Goal: Task Accomplishment & Management: Manage account settings

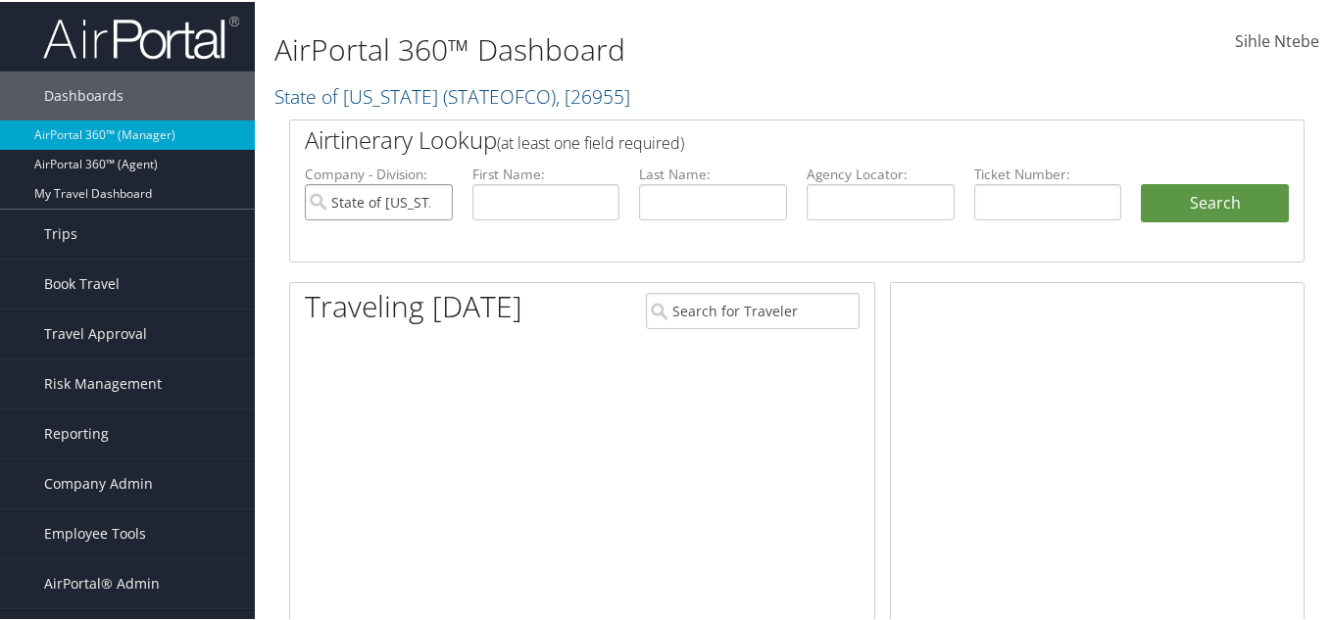
drag, startPoint x: 433, startPoint y: 201, endPoint x: 564, endPoint y: 214, distance: 131.0
click at [433, 201] on input "State of [US_STATE]" at bounding box center [379, 200] width 148 height 36
click at [679, 201] on input "text" at bounding box center [713, 200] width 148 height 36
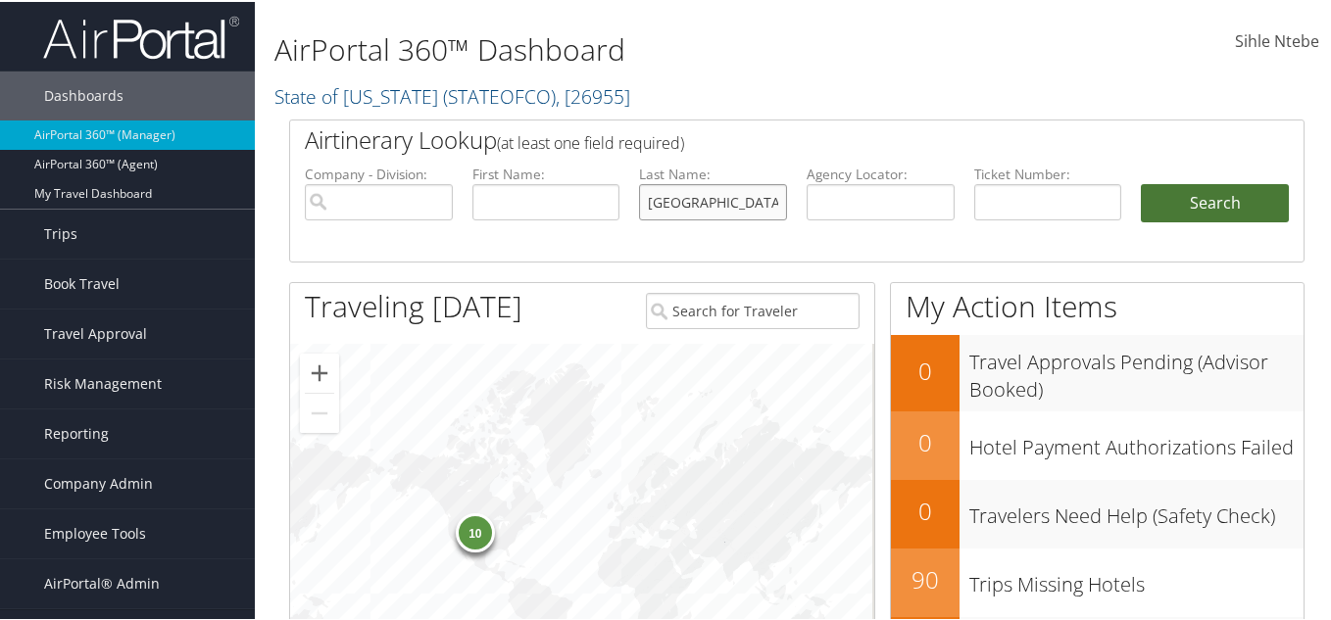
type input "lugo"
click at [1211, 196] on button "Search" at bounding box center [1215, 201] width 148 height 39
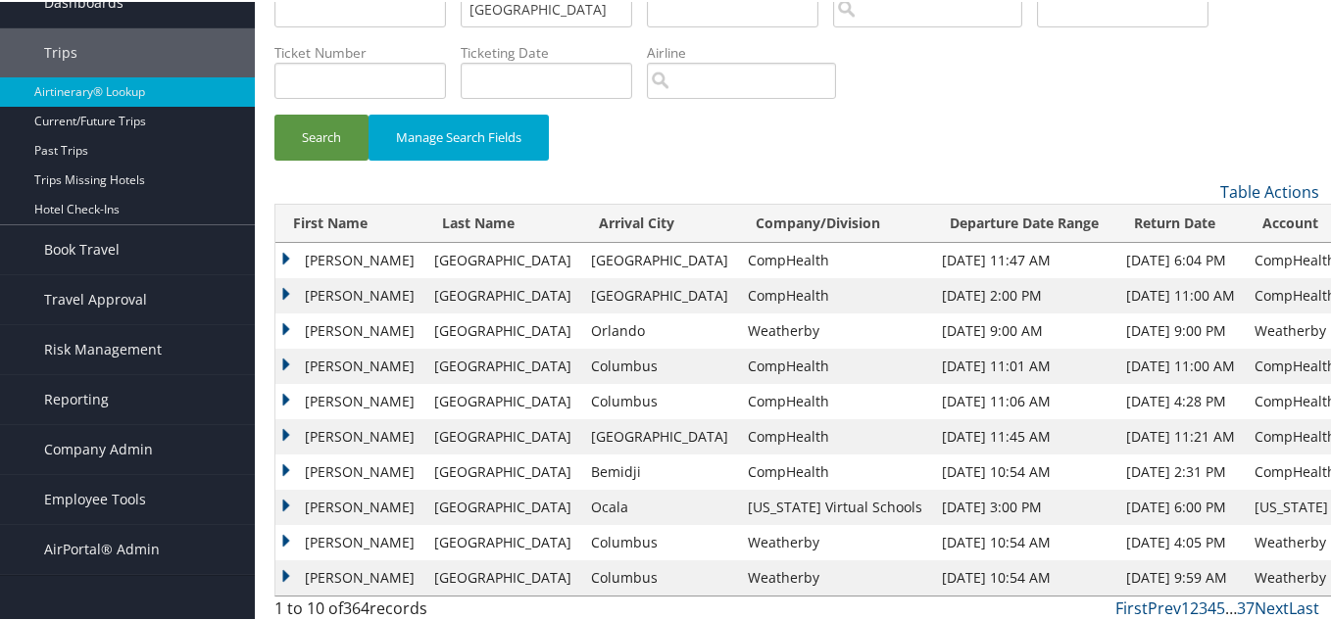
scroll to position [98, 0]
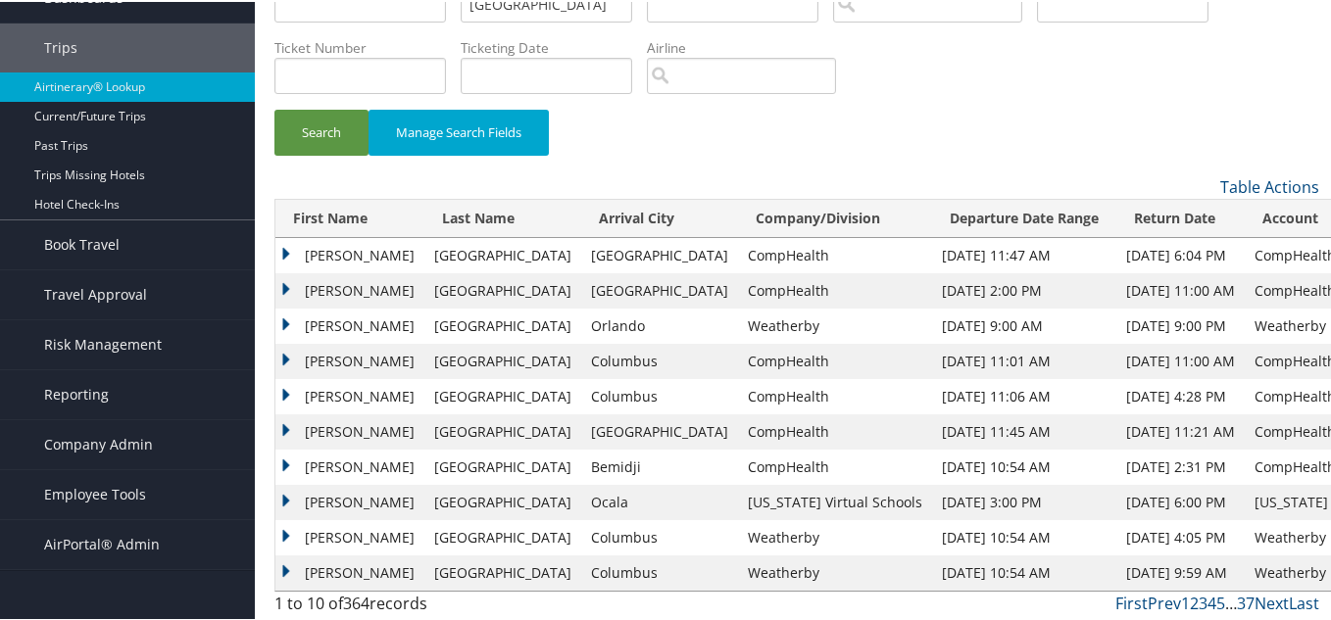
click at [282, 354] on td "Manuel" at bounding box center [349, 359] width 149 height 35
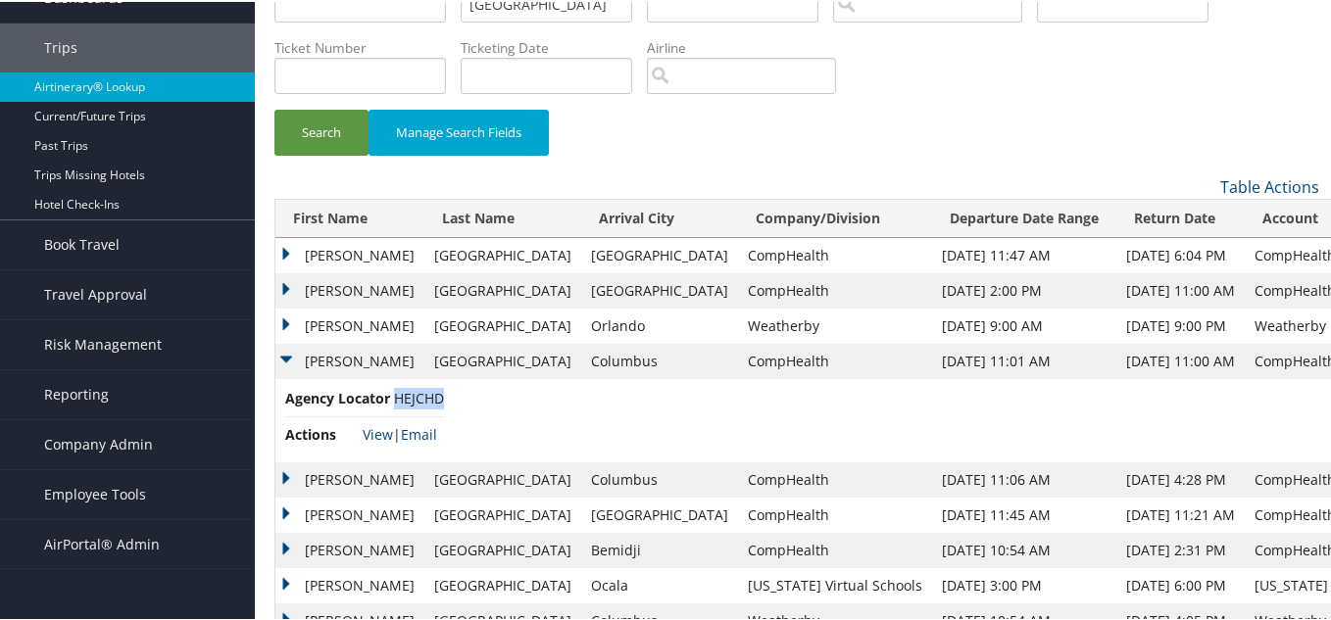
drag, startPoint x: 447, startPoint y: 396, endPoint x: 397, endPoint y: 396, distance: 50.0
click at [397, 396] on span "HEJCHD" at bounding box center [419, 396] width 50 height 19
copy span "HEJCHD"
click at [375, 428] on link "View" at bounding box center [378, 432] width 30 height 19
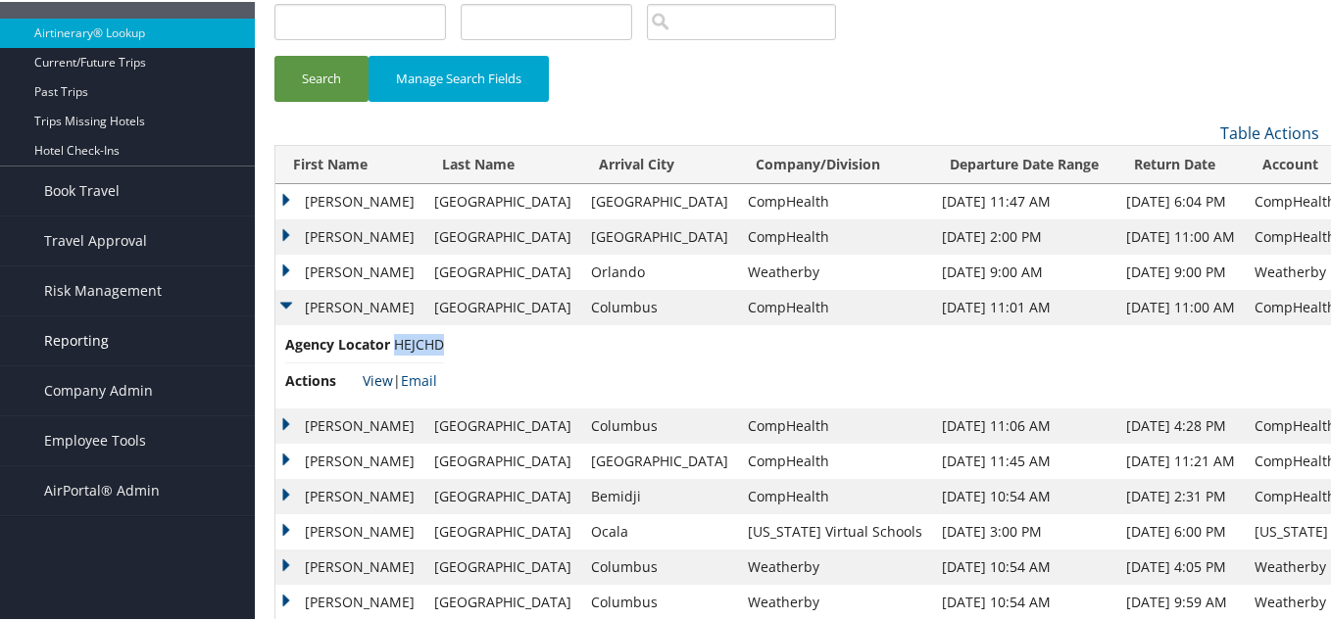
scroll to position [181, 0]
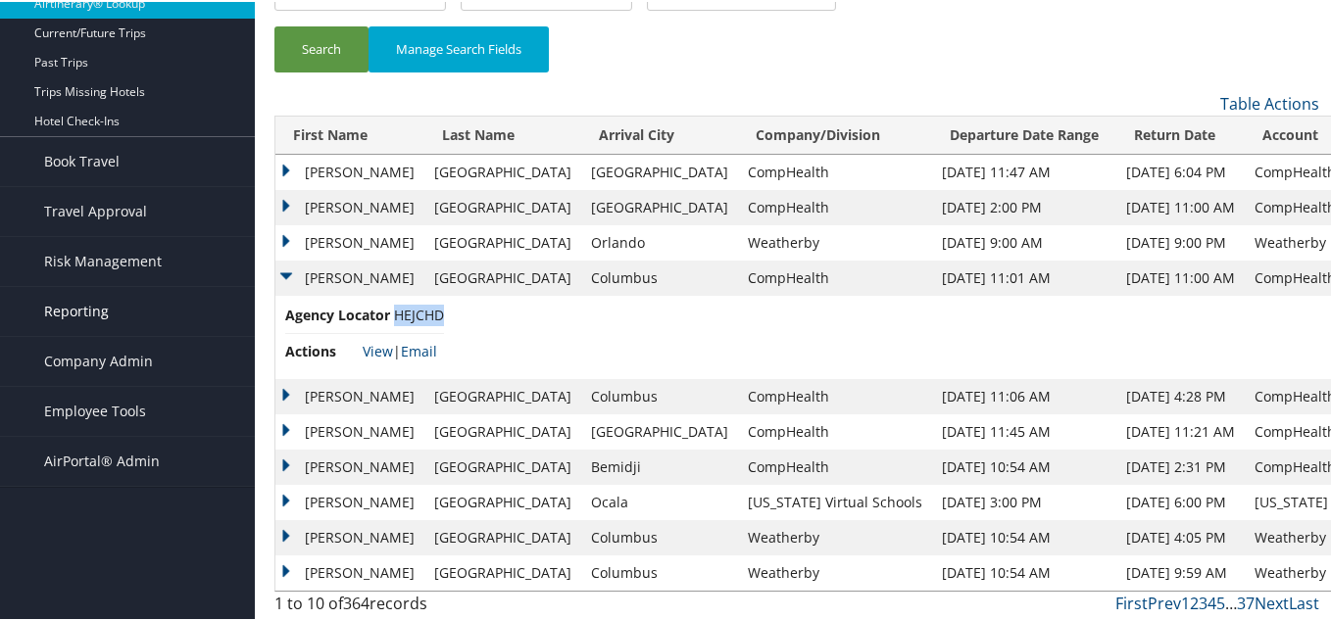
click at [81, 311] on span "Reporting" at bounding box center [76, 309] width 65 height 49
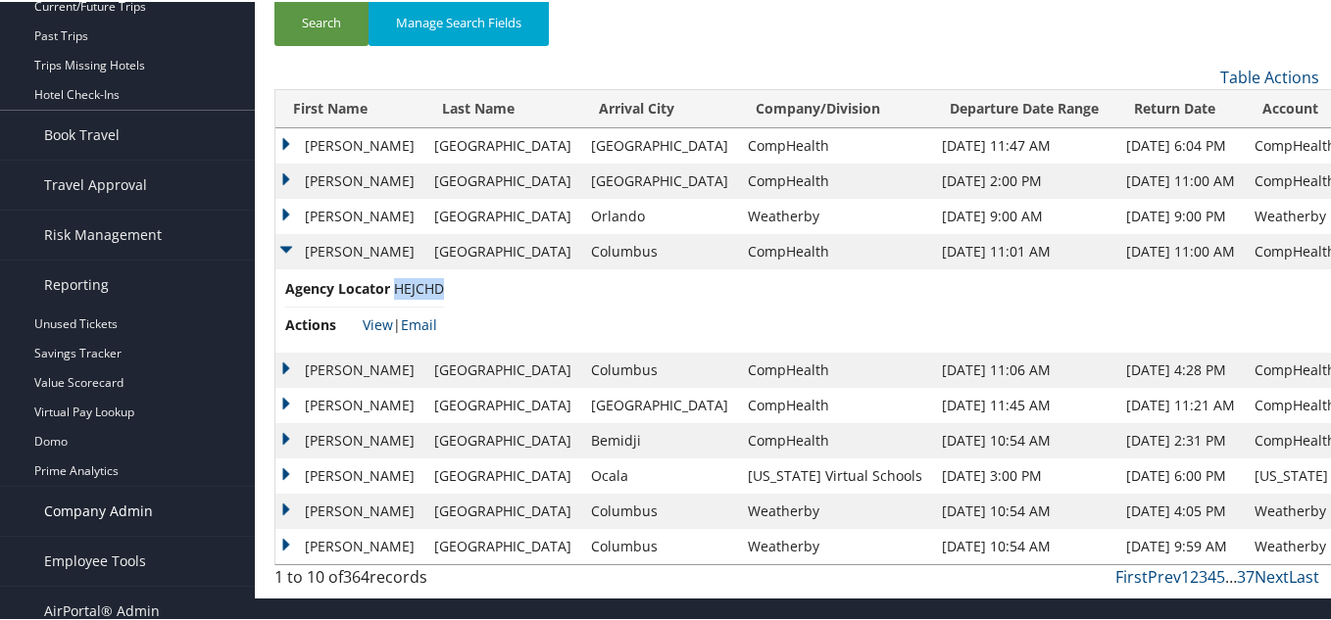
scroll to position [223, 0]
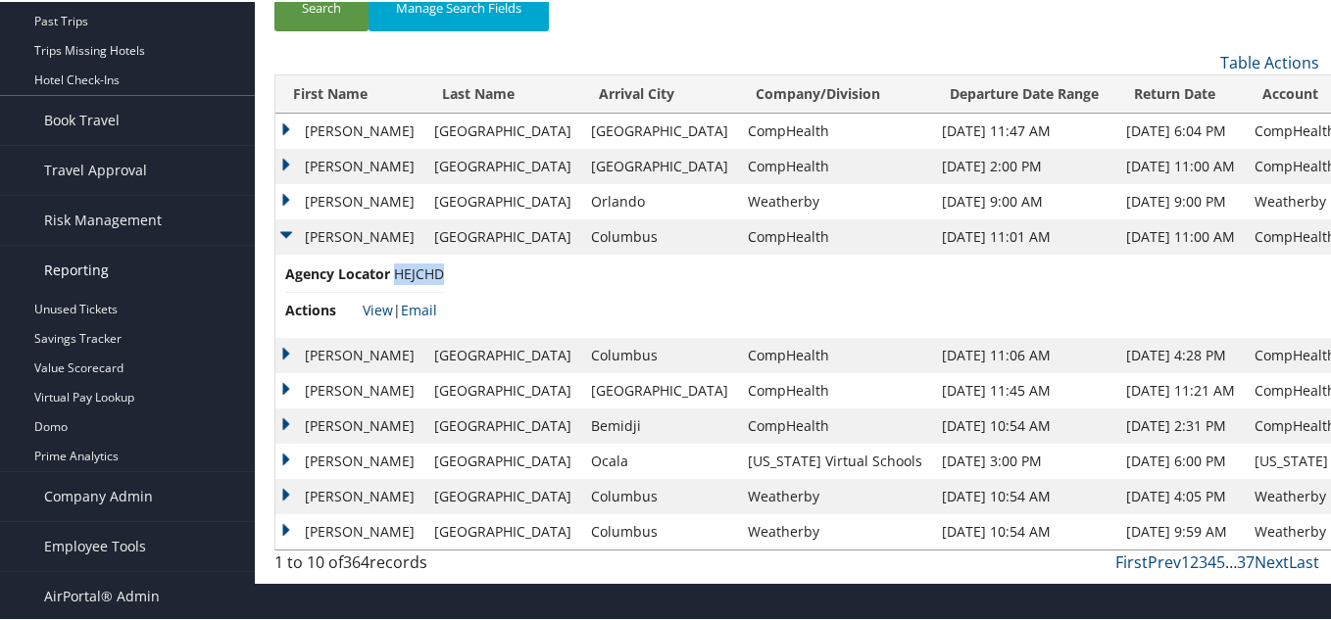
click at [77, 268] on span "Reporting" at bounding box center [76, 268] width 65 height 49
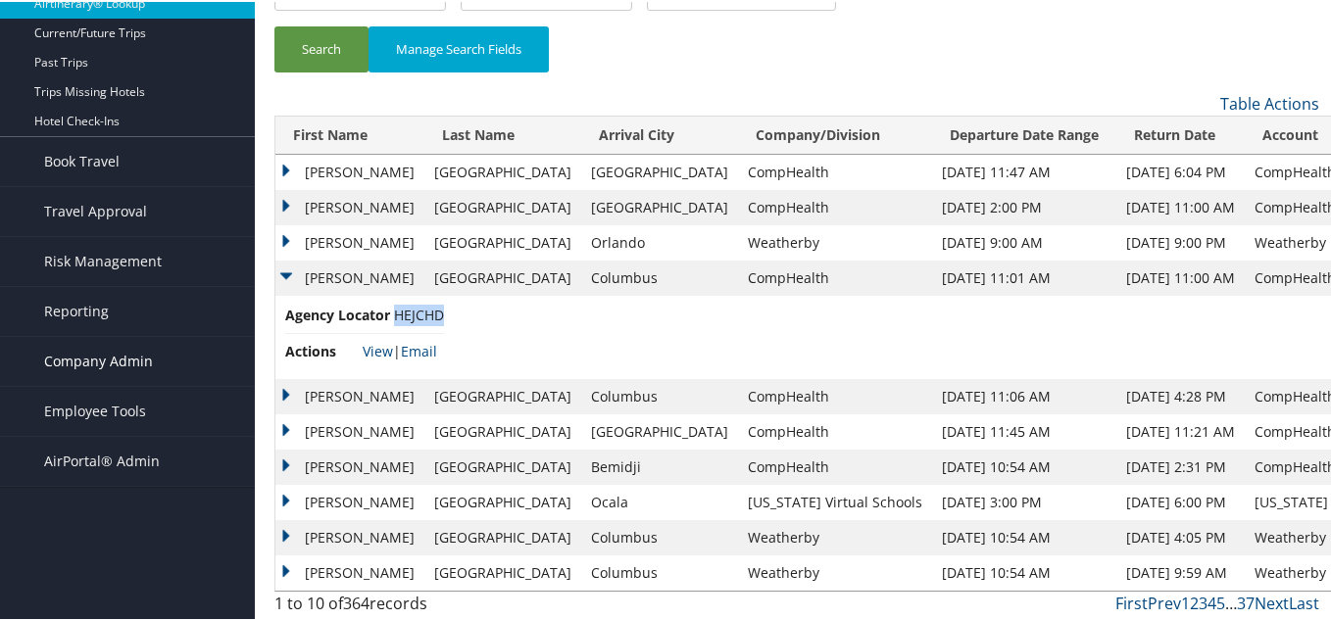
click at [101, 360] on span "Company Admin" at bounding box center [98, 359] width 109 height 49
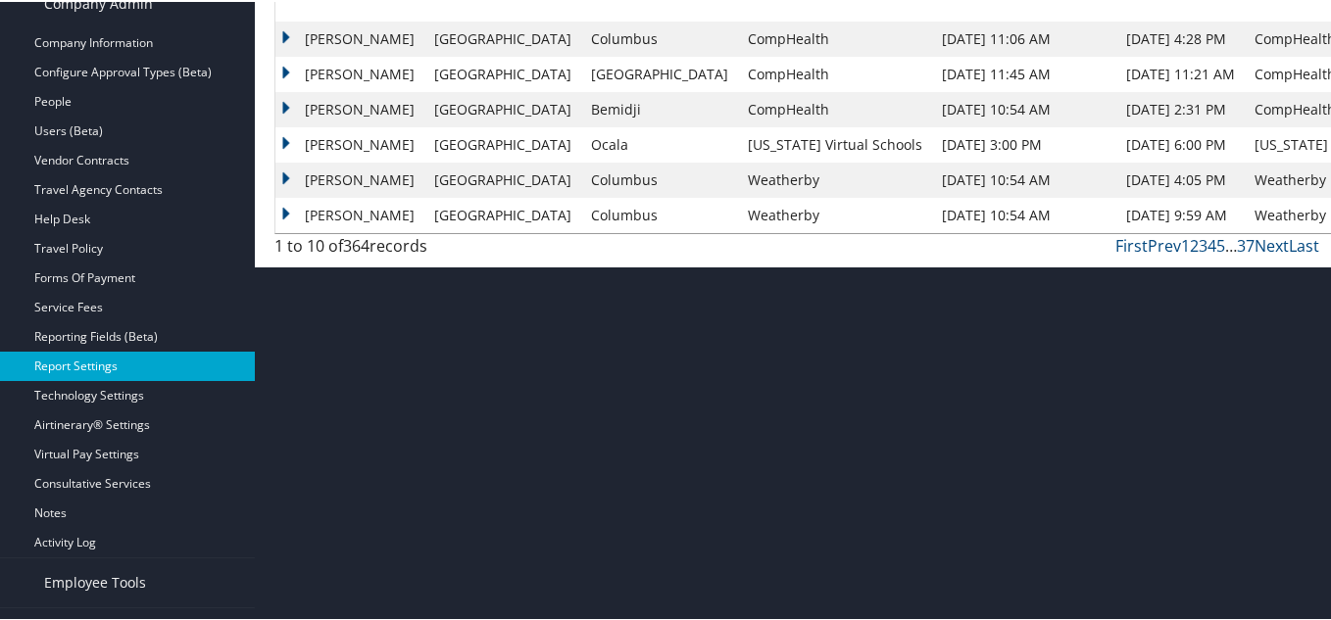
scroll to position [573, 0]
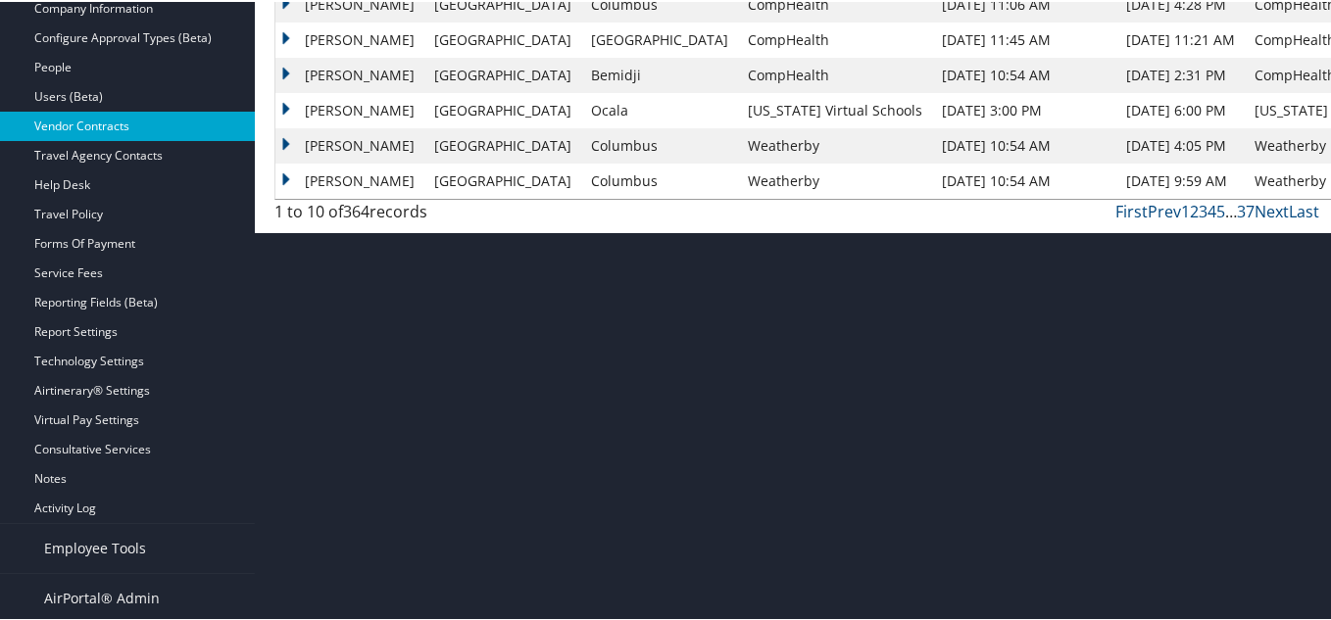
click at [86, 121] on link "Vendor Contracts" at bounding box center [127, 124] width 255 height 29
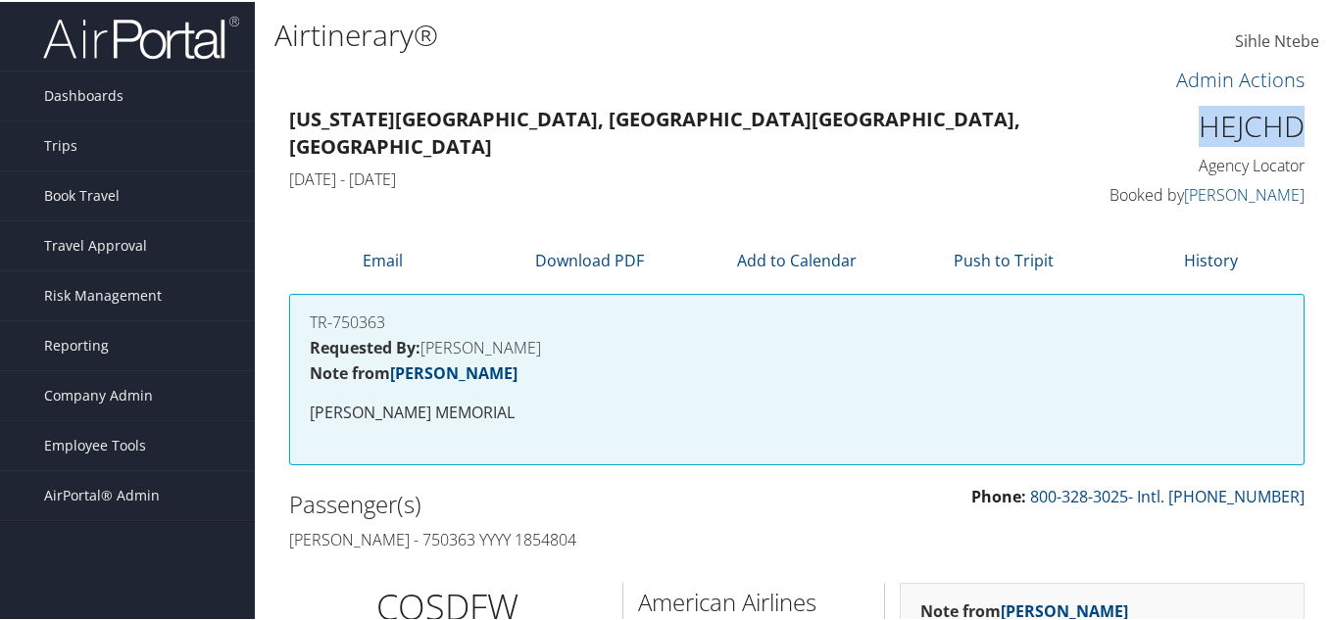
drag, startPoint x: 1299, startPoint y: 124, endPoint x: 1183, endPoint y: 132, distance: 115.9
click at [1183, 132] on div "HEJCHD Agency Locator Agency Locator HEJCHD Booked by Karen Blanchard Booked by…" at bounding box center [1190, 156] width 262 height 112
copy h1 "HEJCHD"
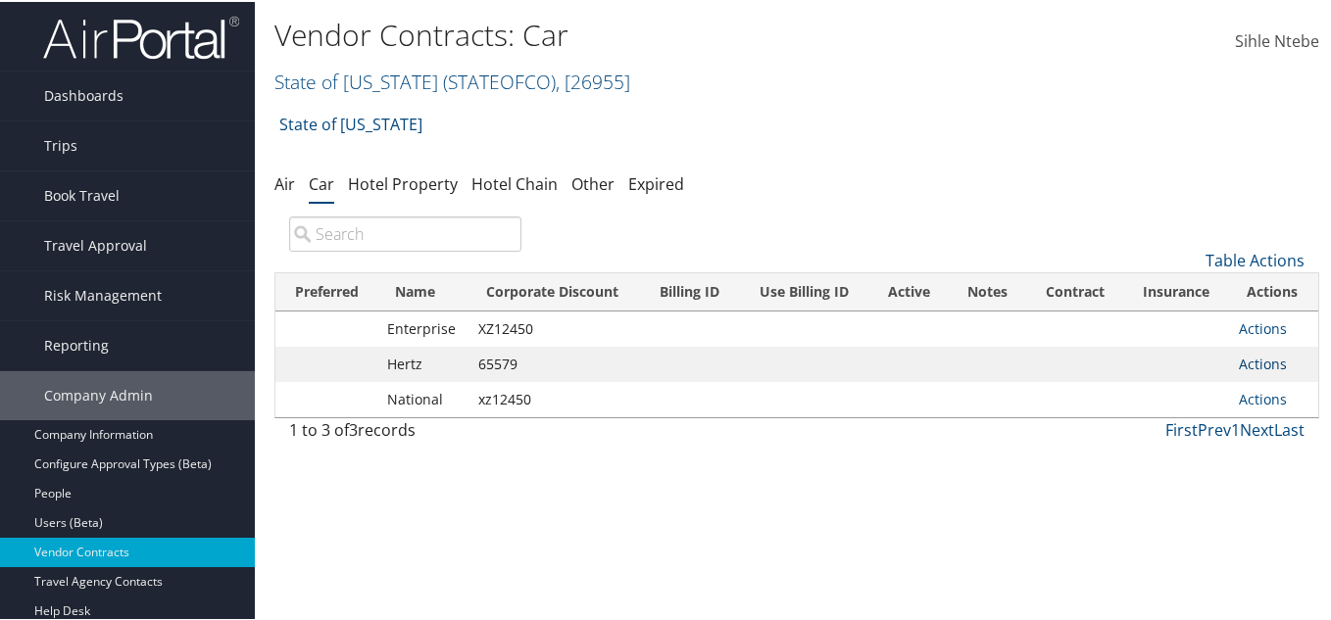
click at [1252, 357] on td "Actions View Contracts Edit Contract Delete" at bounding box center [1273, 362] width 89 height 35
click at [1251, 362] on link "Actions" at bounding box center [1263, 362] width 48 height 19
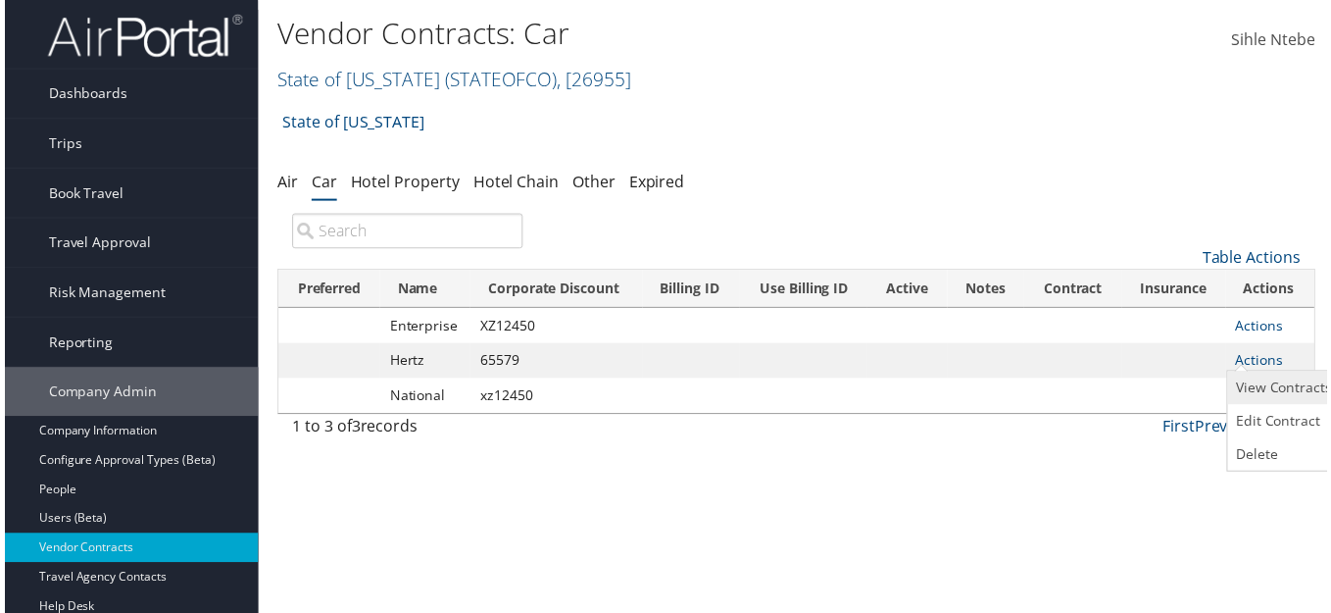
click at [1285, 391] on link "View Contracts" at bounding box center [1287, 389] width 113 height 33
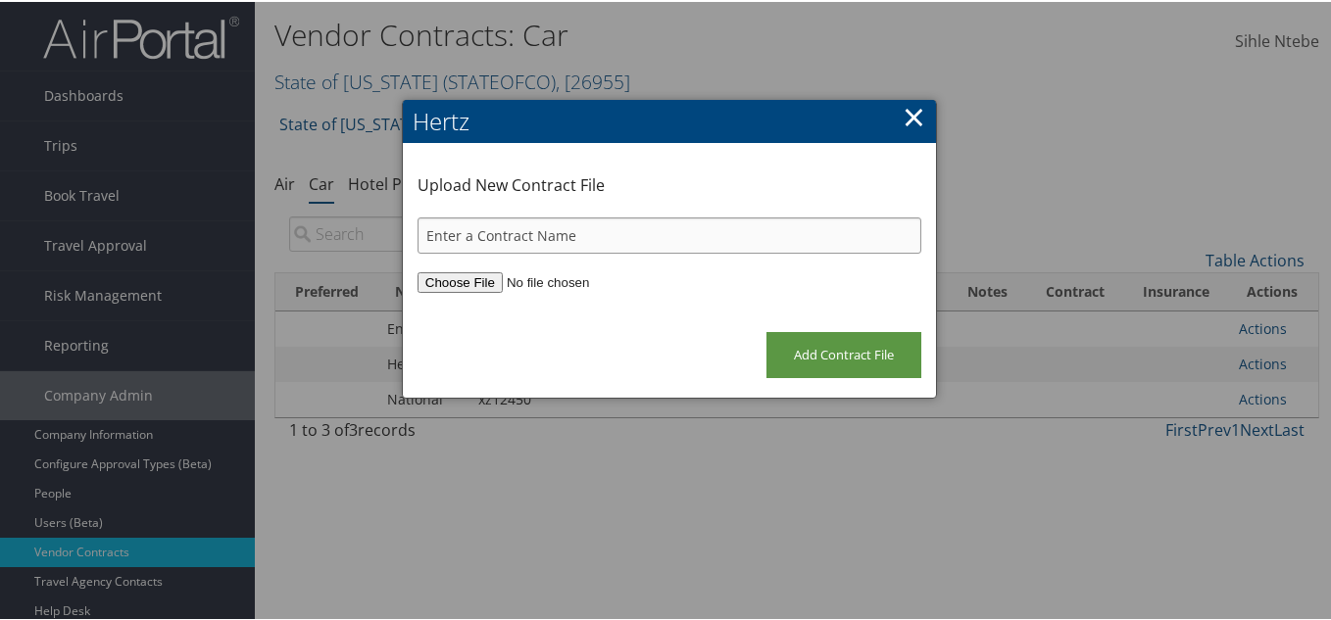
click at [492, 235] on input "text" at bounding box center [670, 234] width 504 height 36
click at [453, 283] on input "file" at bounding box center [670, 281] width 504 height 21
click at [468, 235] on input "chg" at bounding box center [670, 234] width 504 height 36
type input "c"
click at [910, 114] on link "×" at bounding box center [914, 114] width 23 height 39
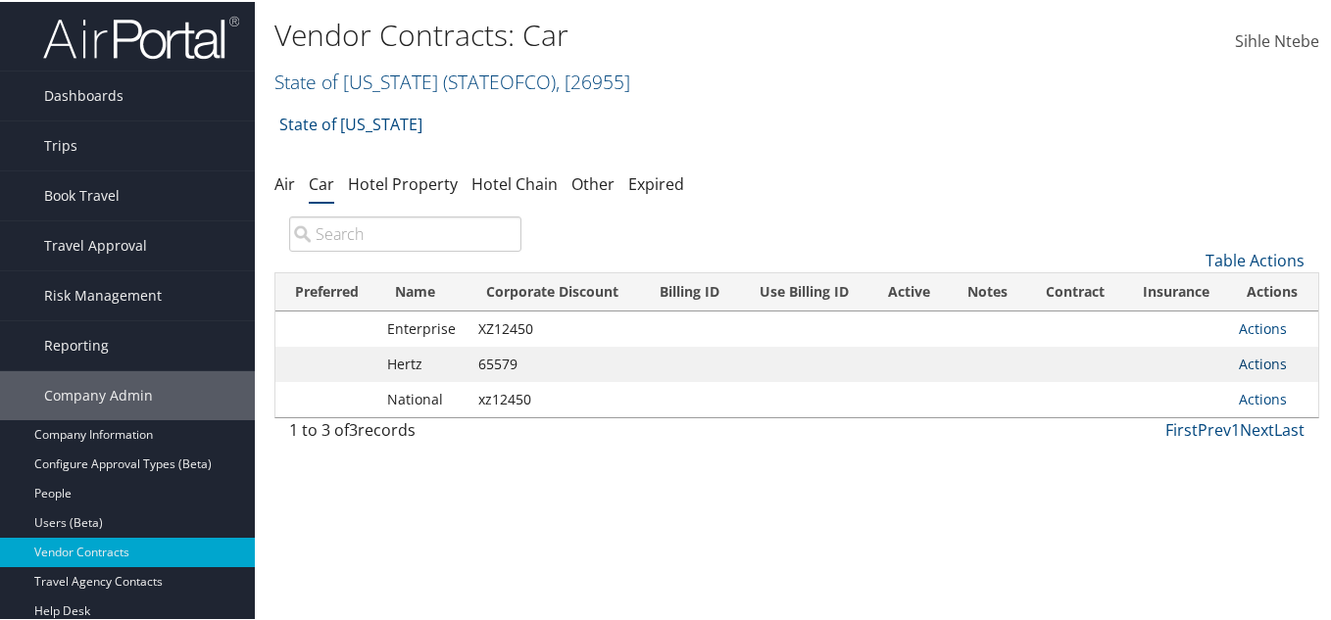
click at [1247, 361] on link "Actions" at bounding box center [1263, 362] width 48 height 19
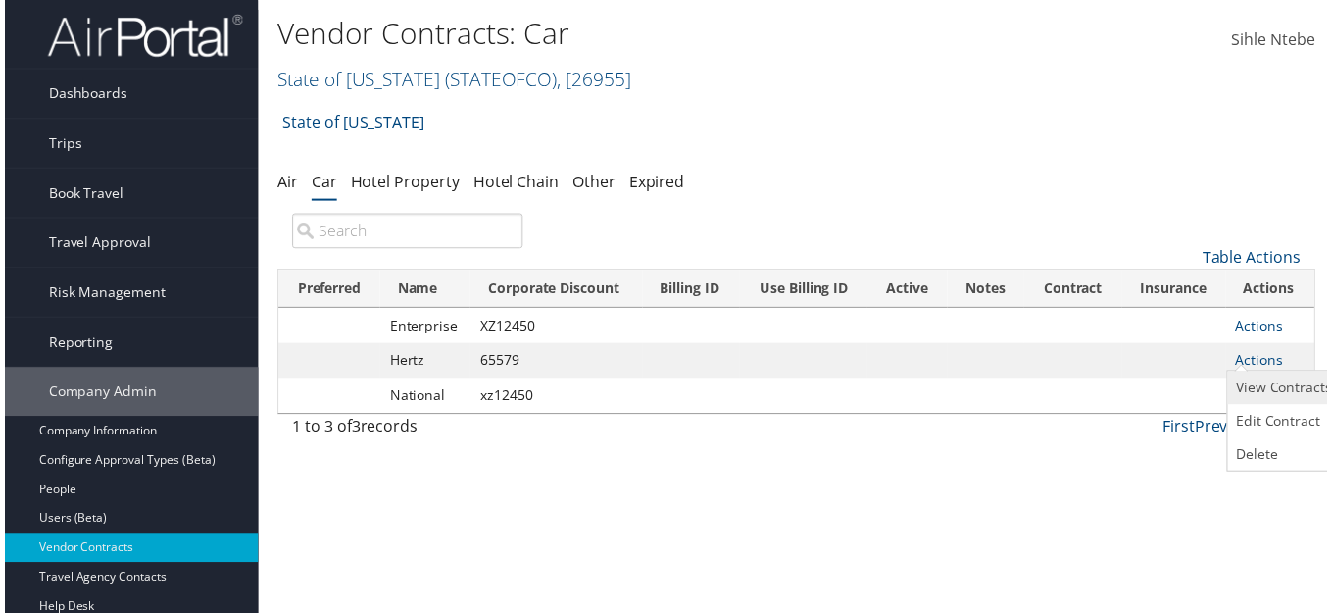
click at [1278, 390] on link "View Contracts" at bounding box center [1287, 389] width 113 height 33
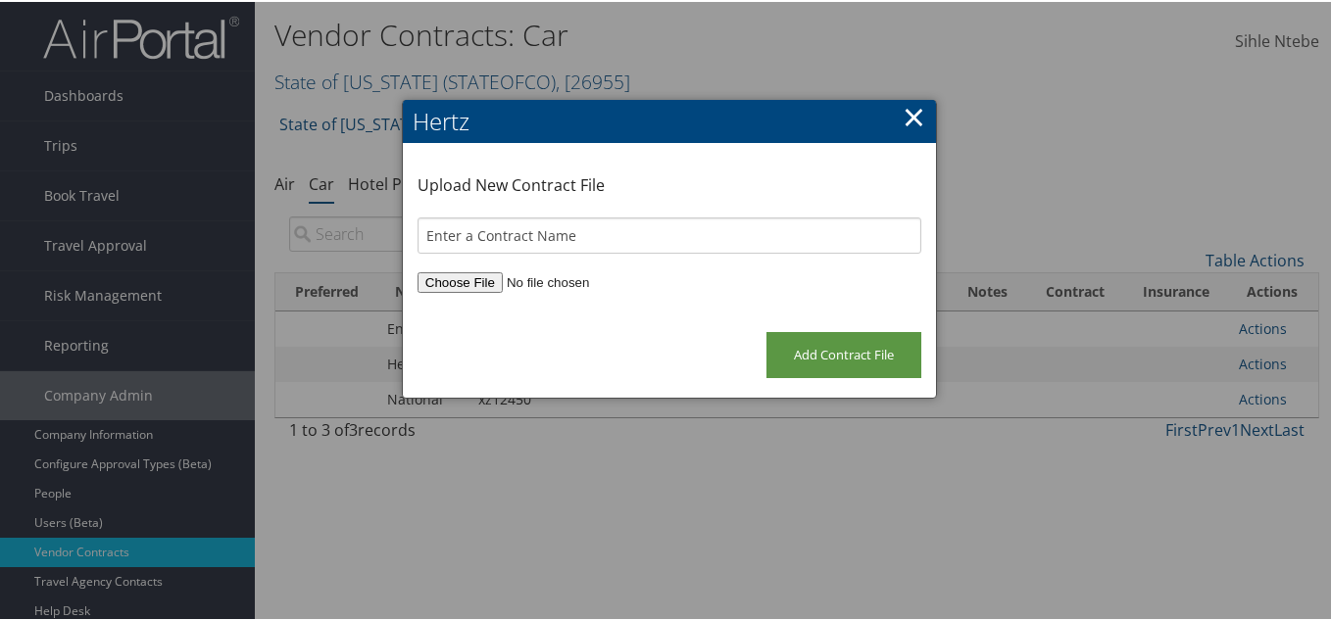
click at [915, 105] on link "×" at bounding box center [914, 114] width 23 height 39
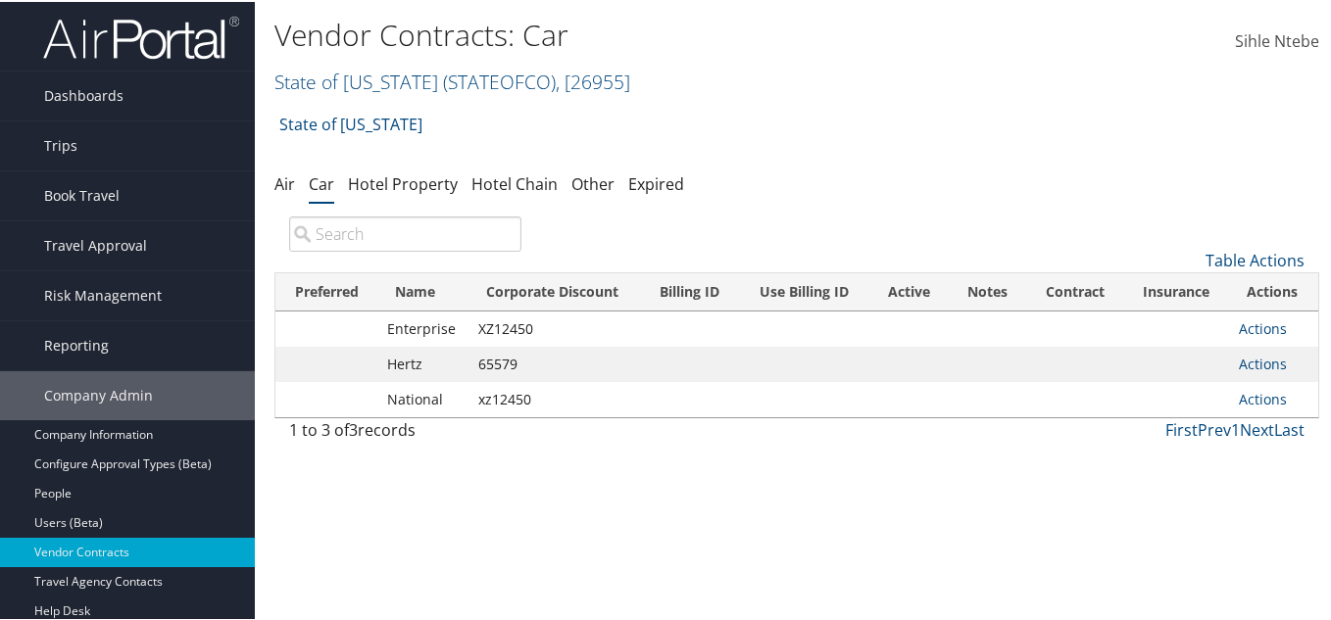
click at [681, 331] on td at bounding box center [691, 327] width 98 height 35
click at [682, 289] on th "Billing ID" at bounding box center [691, 291] width 98 height 38
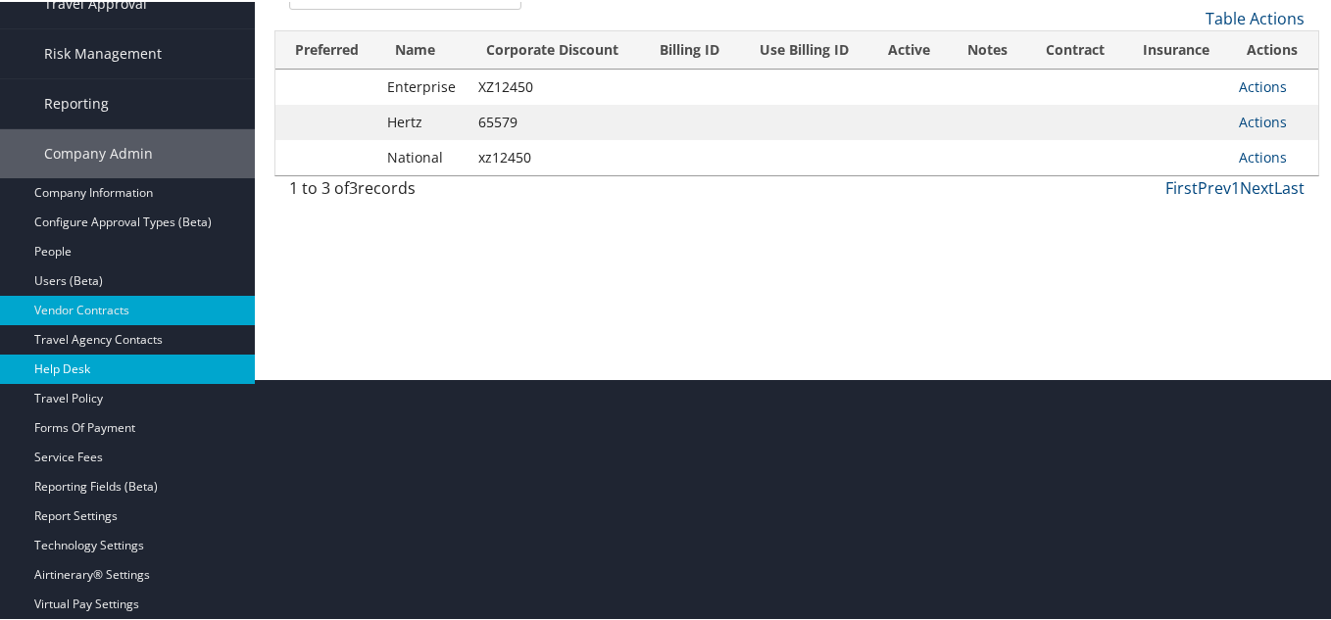
scroll to position [196, 0]
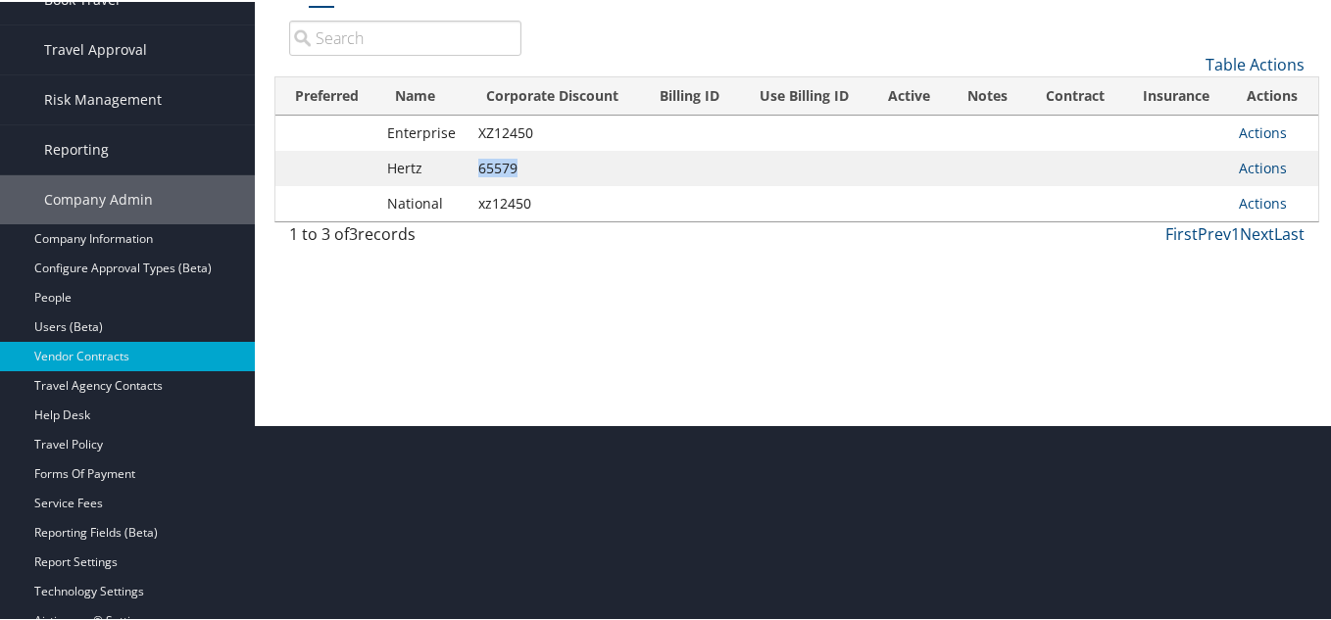
drag, startPoint x: 517, startPoint y: 166, endPoint x: 458, endPoint y: 164, distance: 58.8
click at [458, 164] on tr "Hertz 65579 Actions View Contracts Edit Contract Delete" at bounding box center [796, 166] width 1043 height 35
copy tr "65579"
click at [498, 268] on div "Vendor Contracts: Car State of Colorado ( STATEOFCO ) , [ 26955 ] State of Colo…" at bounding box center [797, 114] width 1084 height 620
click at [681, 95] on th "Billing ID" at bounding box center [691, 94] width 98 height 38
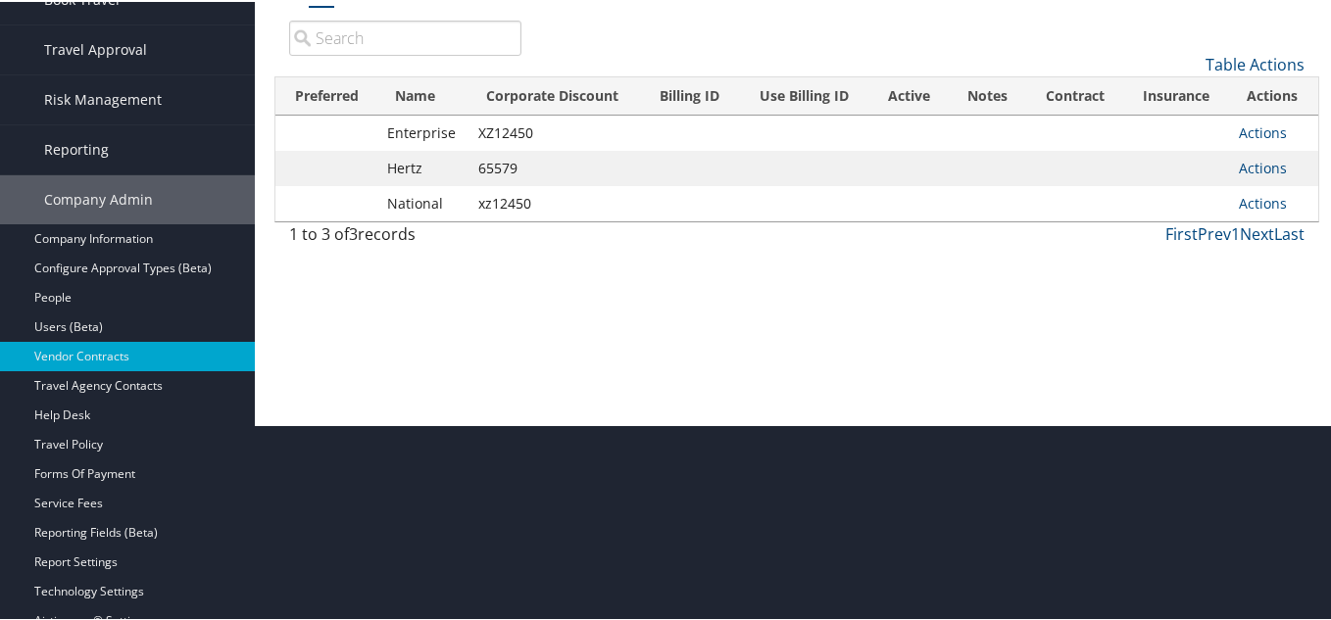
click at [681, 95] on th "Billing ID" at bounding box center [691, 94] width 98 height 38
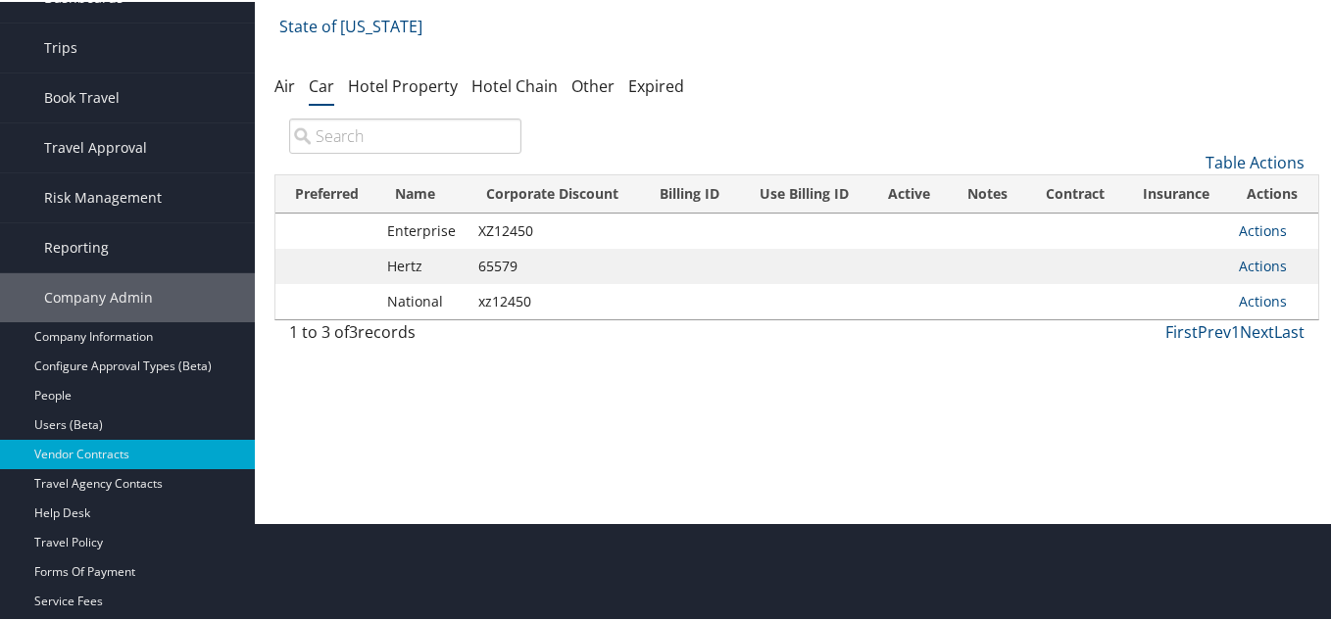
click at [681, 190] on th "Billing ID" at bounding box center [691, 193] width 98 height 38
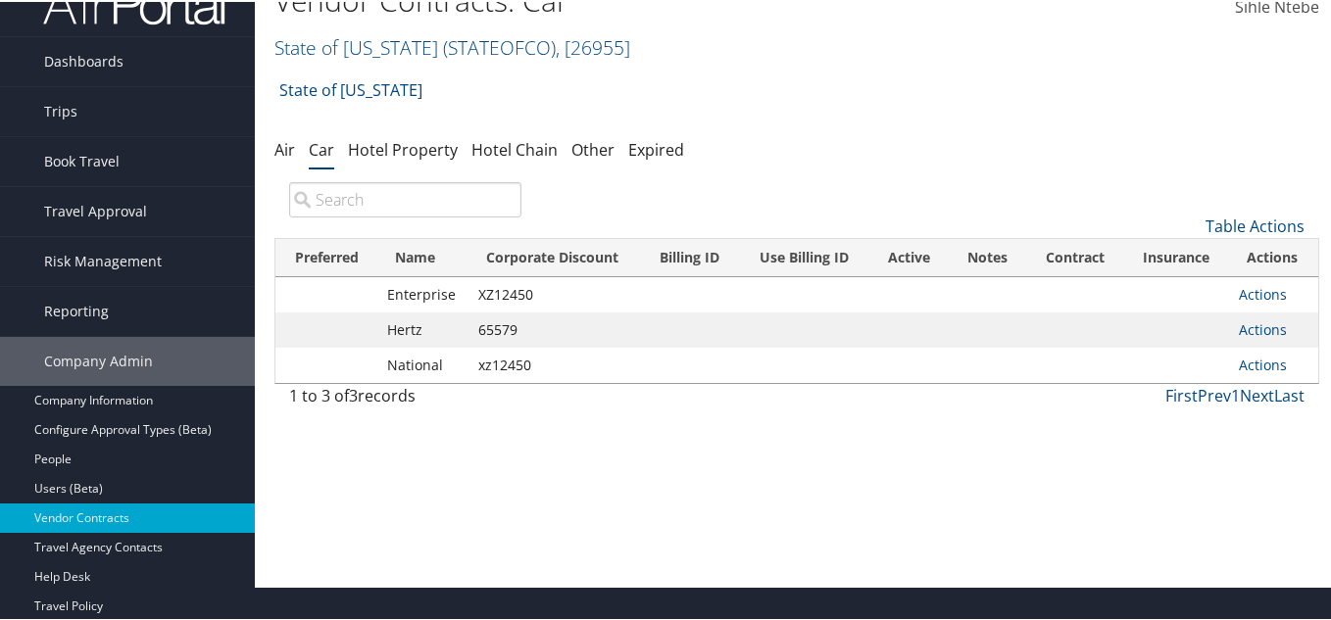
scroll to position [0, 0]
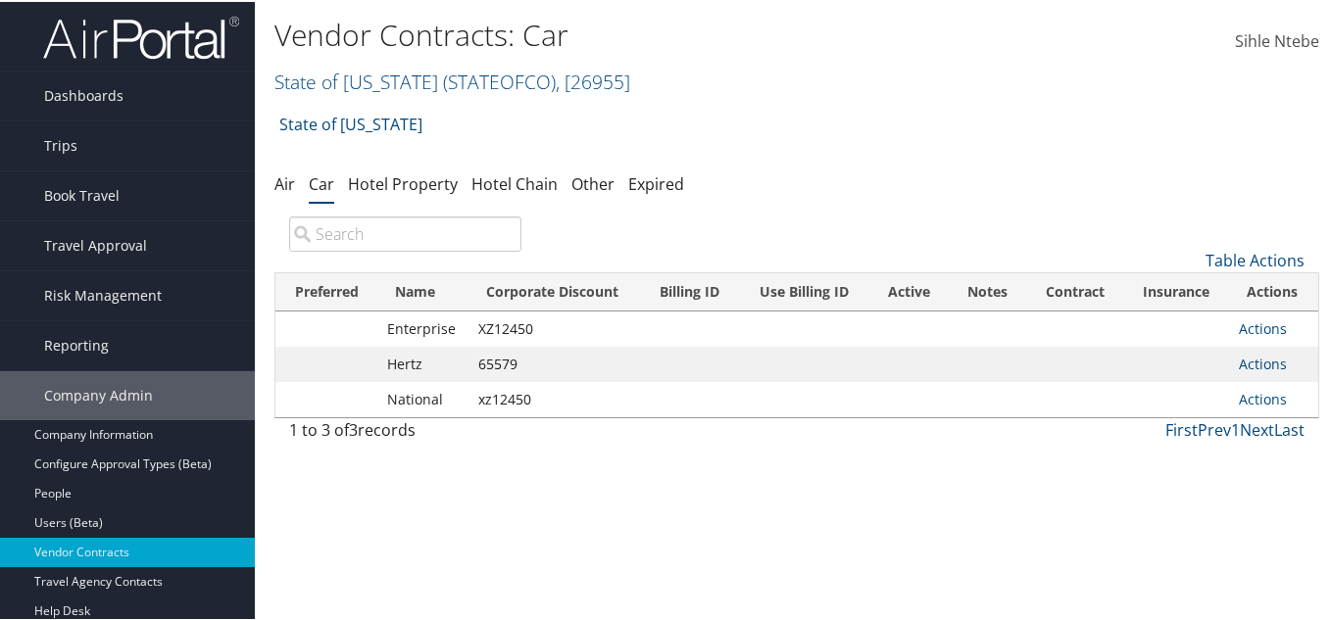
click at [635, 82] on h2 "State of Colorado ( STATEOFCO ) , [ 26955 ]" at bounding box center [622, 78] width 697 height 33
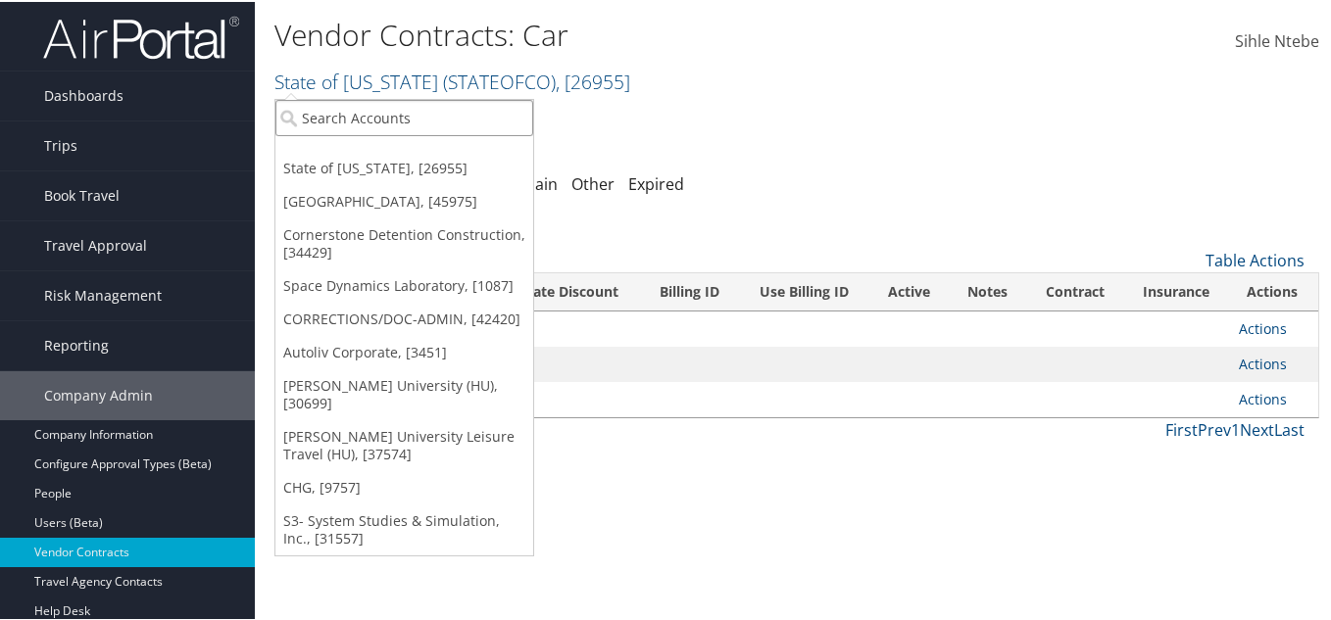
click at [391, 113] on input "search" at bounding box center [404, 116] width 258 height 36
type input "chg"
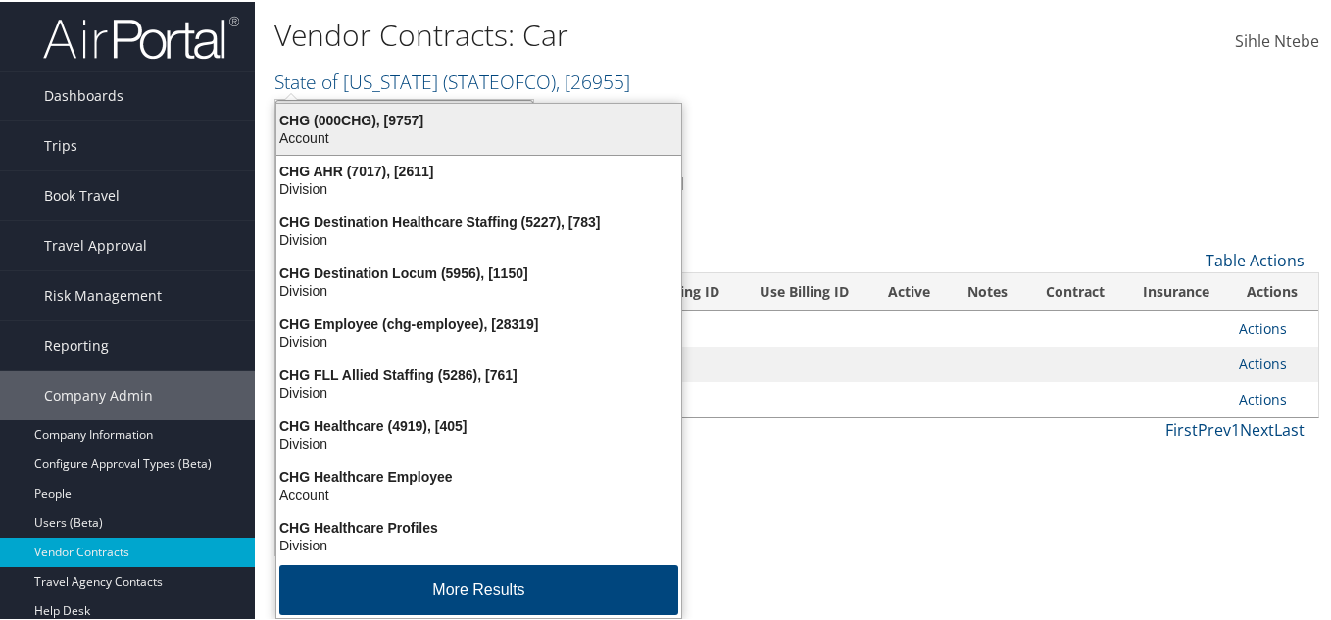
click at [384, 125] on div "CHG (000CHG), [9757]" at bounding box center [479, 119] width 428 height 18
